Goal: Task Accomplishment & Management: Use online tool/utility

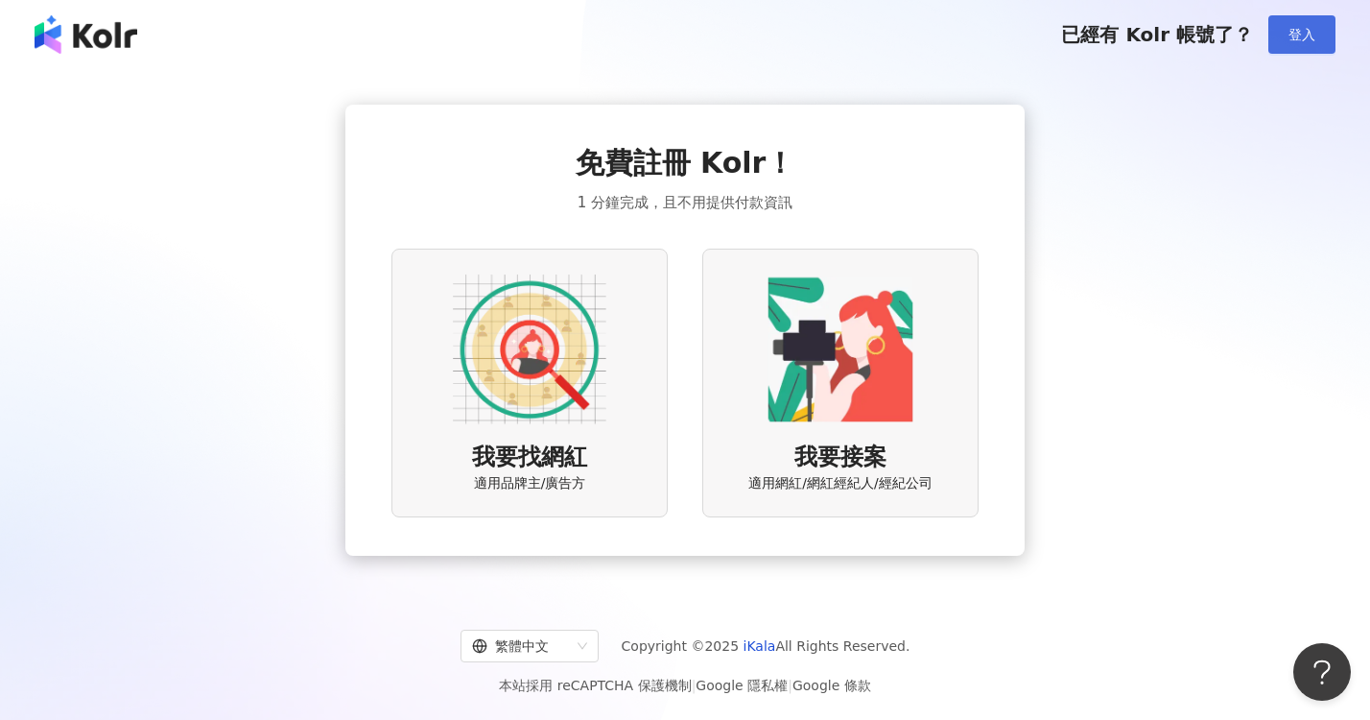
click at [1297, 48] on button "登入" at bounding box center [1301, 34] width 67 height 38
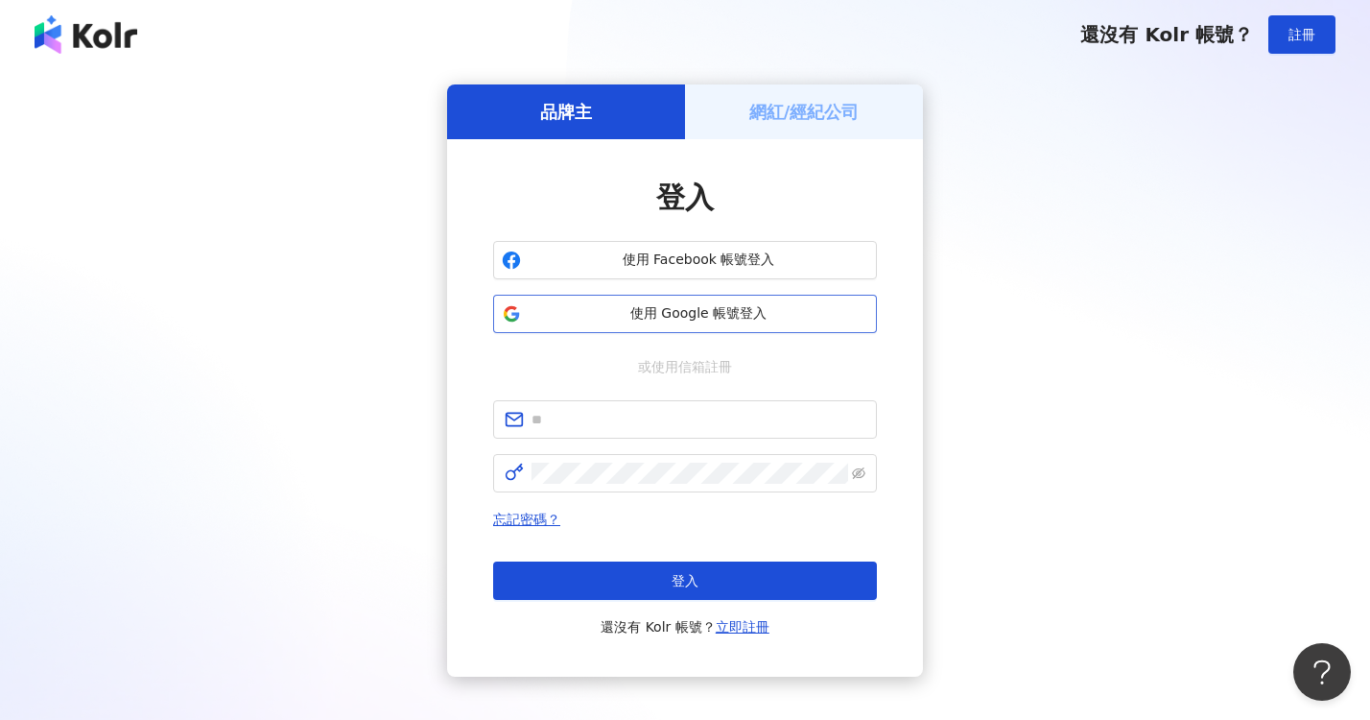
click at [795, 297] on button "使用 Google 帳號登入" at bounding box center [685, 314] width 384 height 38
click at [751, 320] on span "使用 Google 帳號登入" at bounding box center [699, 313] width 340 height 19
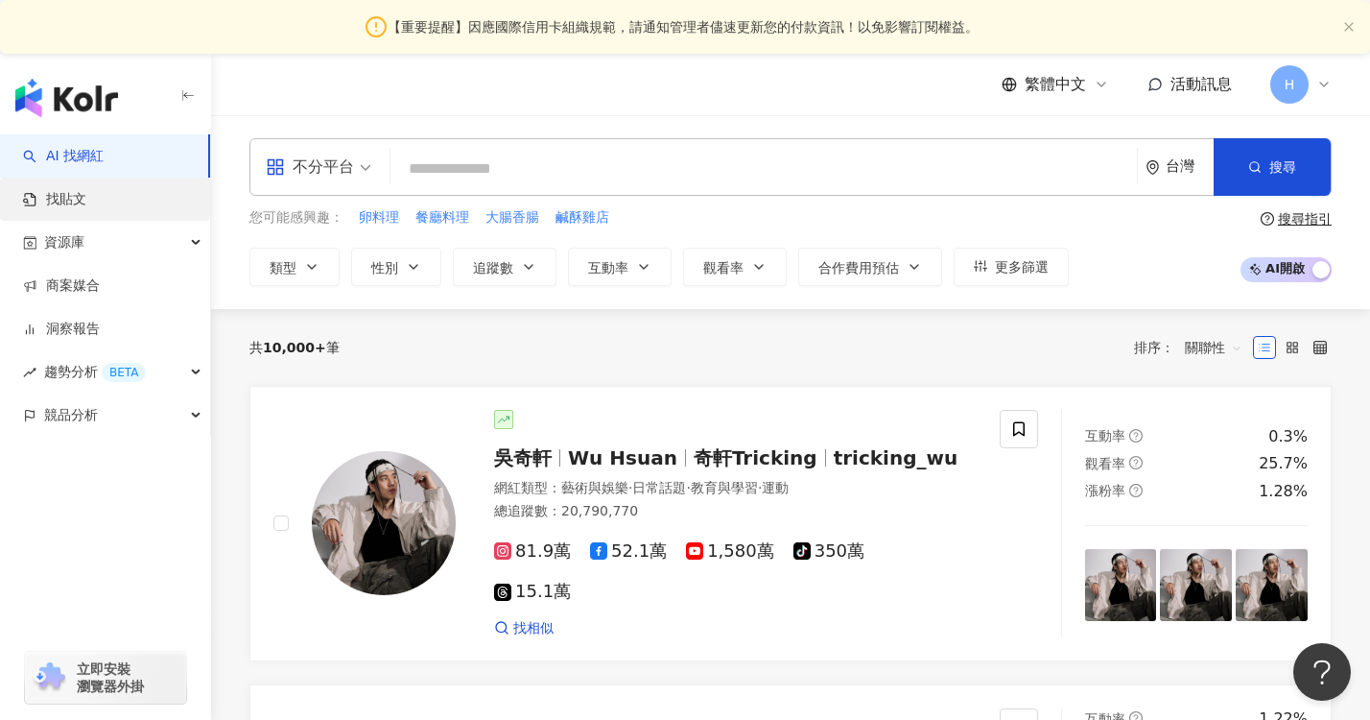
click at [83, 201] on link "找貼文" at bounding box center [54, 199] width 63 height 19
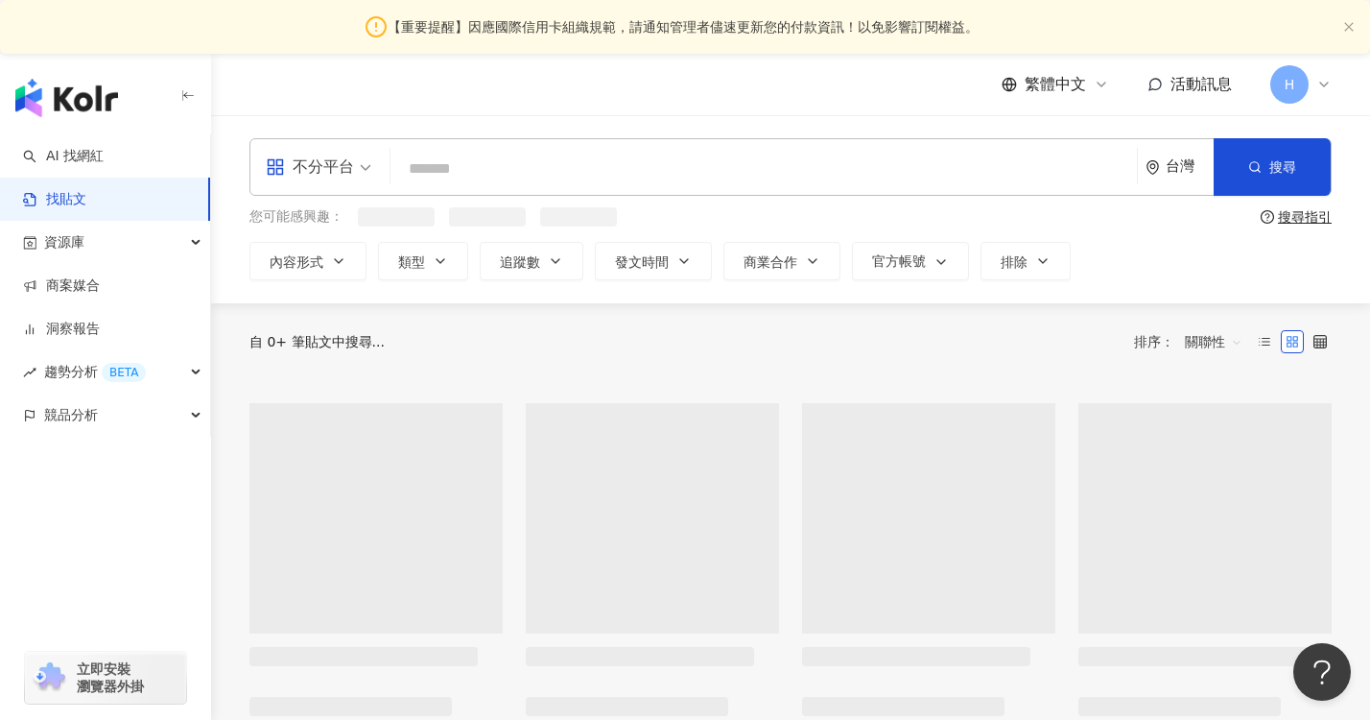
click at [527, 175] on input "search" at bounding box center [763, 168] width 731 height 41
